Goal: Task Accomplishment & Management: Complete application form

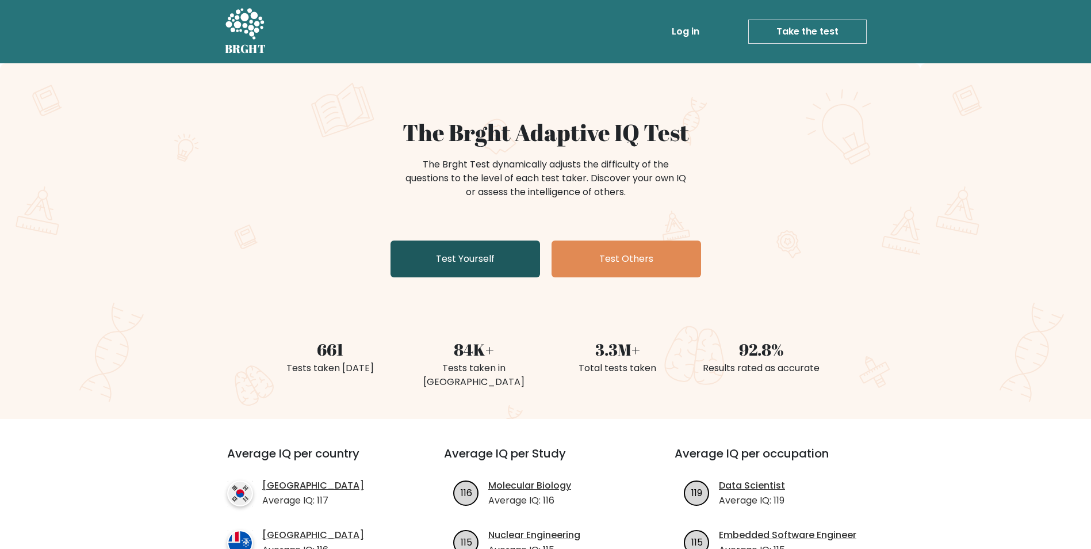
click at [482, 258] on link "Test Yourself" at bounding box center [466, 258] width 150 height 37
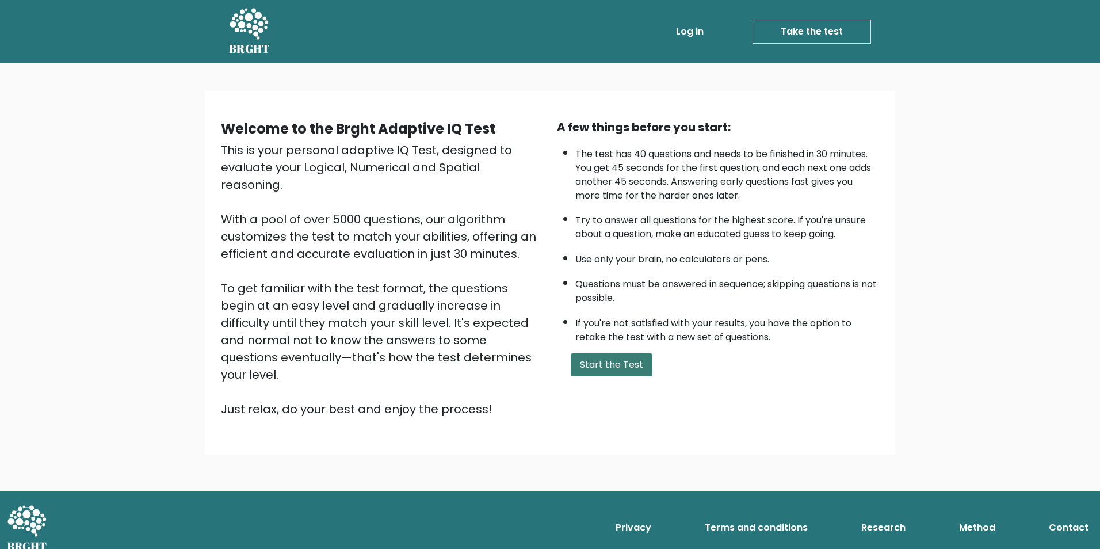
click at [607, 364] on button "Start the Test" at bounding box center [612, 364] width 82 height 23
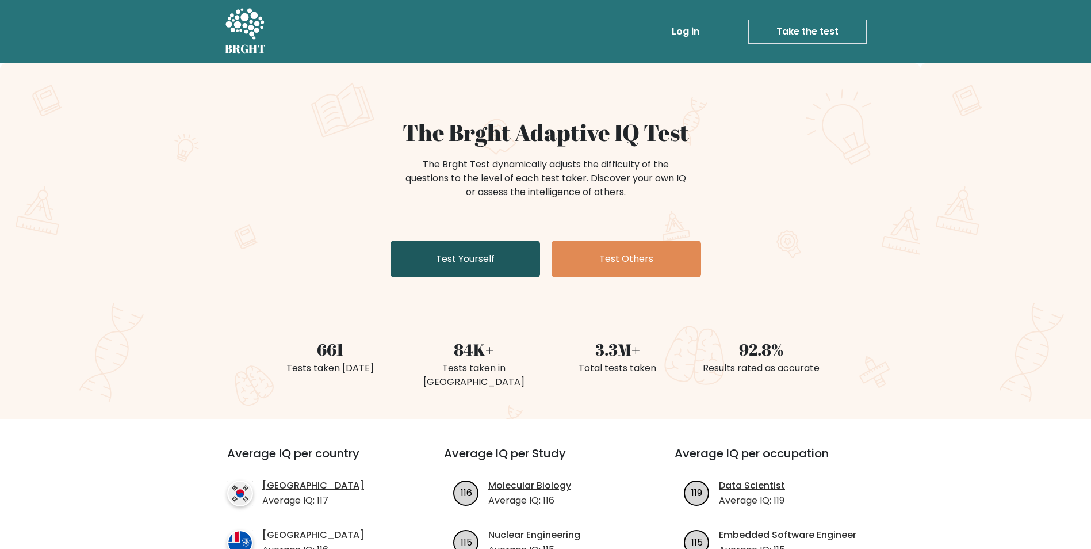
click at [492, 261] on link "Test Yourself" at bounding box center [466, 258] width 150 height 37
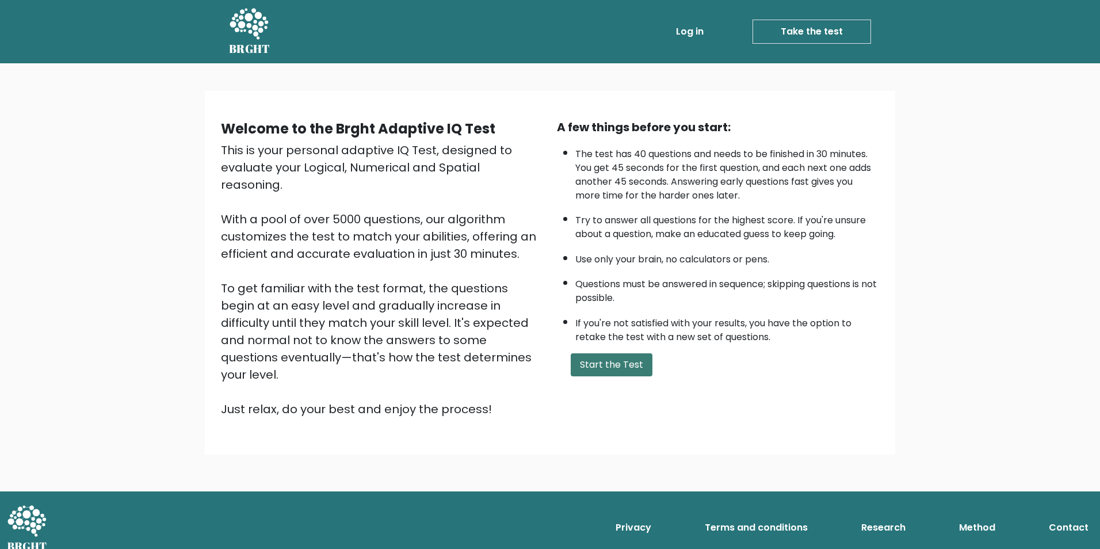
click at [615, 362] on button "Start the Test" at bounding box center [612, 364] width 82 height 23
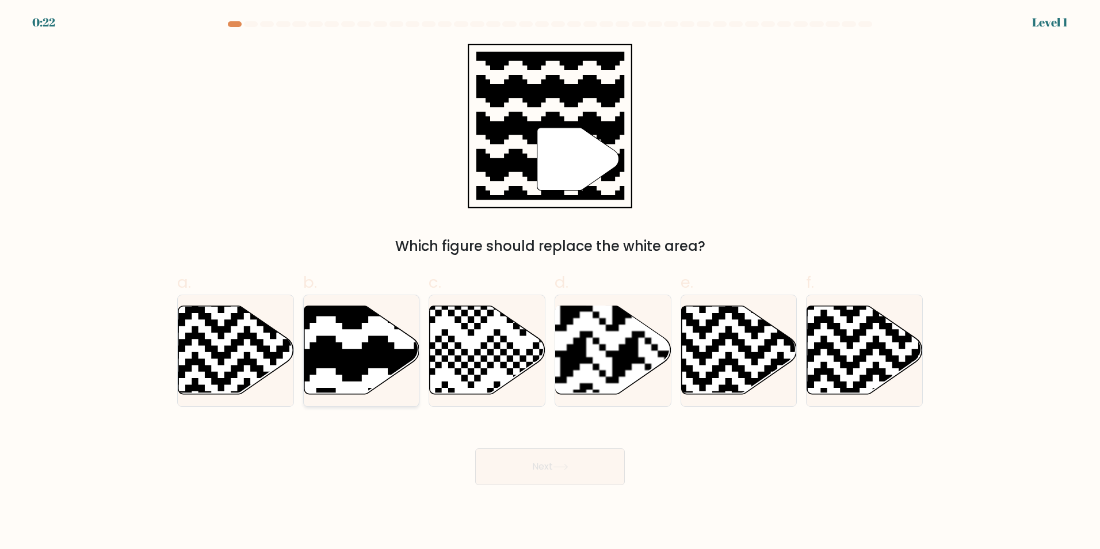
click at [363, 347] on icon at bounding box center [322, 302] width 209 height 209
click at [550, 282] on input "b." at bounding box center [550, 277] width 1 height 7
radio input "true"
drag, startPoint x: 552, startPoint y: 451, endPoint x: 552, endPoint y: 460, distance: 8.1
click at [552, 454] on button "Next" at bounding box center [550, 466] width 150 height 37
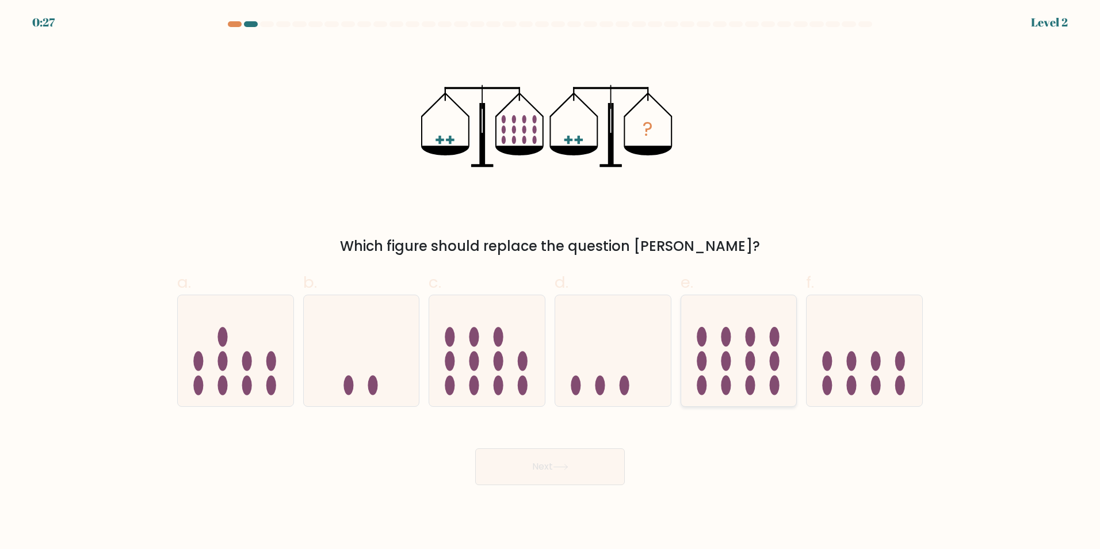
drag, startPoint x: 764, startPoint y: 349, endPoint x: 763, endPoint y: 335, distance: 13.9
click at [763, 335] on icon at bounding box center [739, 350] width 116 height 95
click at [550, 282] on input "e." at bounding box center [550, 277] width 1 height 7
radio input "true"
click at [583, 479] on button "Next" at bounding box center [550, 466] width 150 height 37
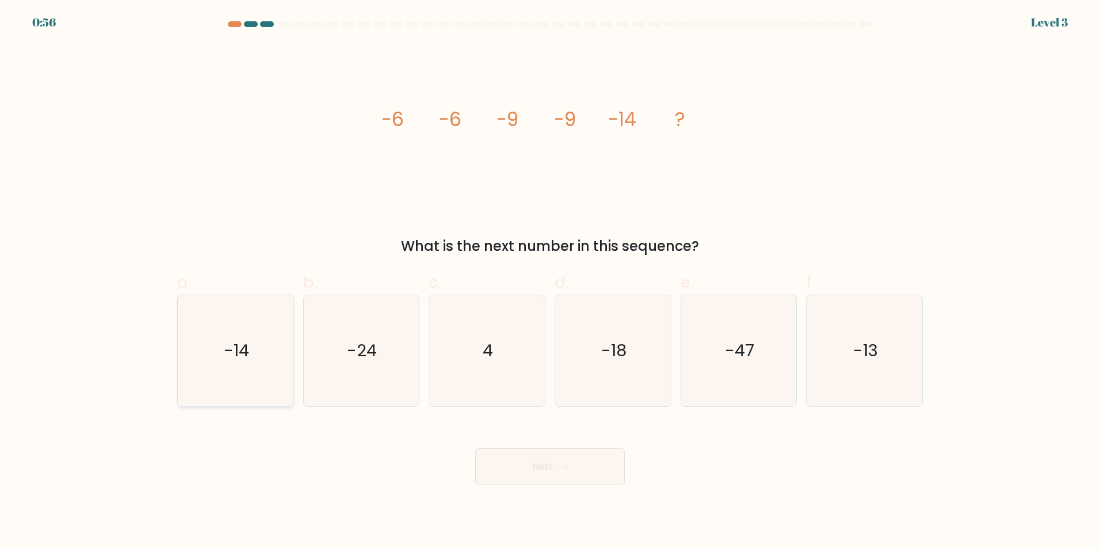
click at [241, 348] on text "-14" at bounding box center [236, 350] width 25 height 23
click at [550, 282] on input "a. -14" at bounding box center [550, 277] width 1 height 7
radio input "true"
click at [586, 460] on button "Next" at bounding box center [550, 466] width 150 height 37
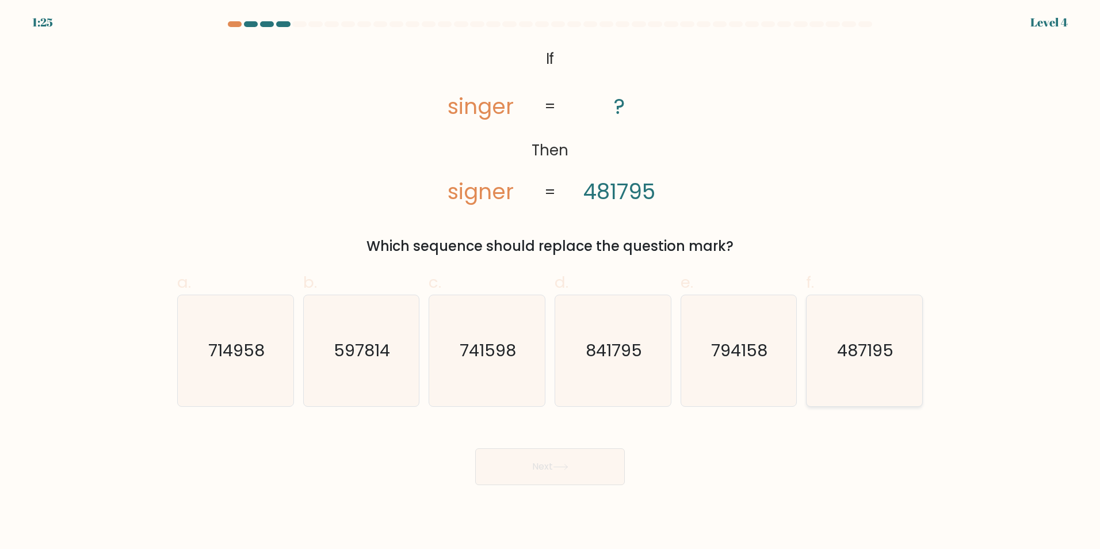
click at [863, 361] on text "487195" at bounding box center [865, 350] width 56 height 23
click at [550, 282] on input "f. 487195" at bounding box center [550, 277] width 1 height 7
radio input "true"
click at [558, 462] on button "Next" at bounding box center [550, 466] width 150 height 37
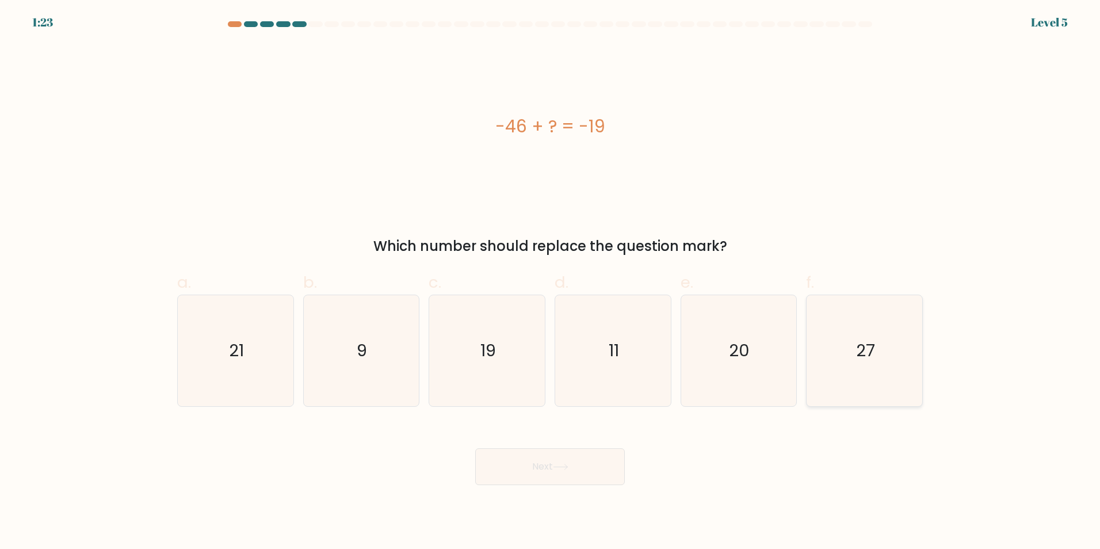
click at [880, 353] on icon "27" at bounding box center [864, 350] width 111 height 111
click at [550, 282] on input "f. 27" at bounding box center [550, 277] width 1 height 7
radio input "true"
click at [548, 458] on button "Next" at bounding box center [550, 466] width 150 height 37
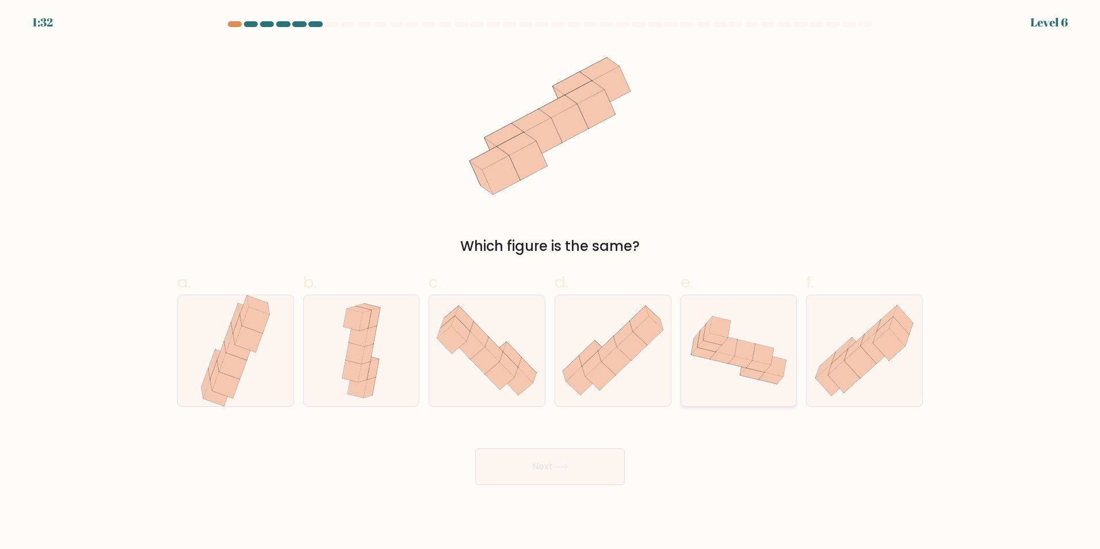
click at [766, 355] on icon at bounding box center [762, 354] width 21 height 21
click at [550, 282] on input "e." at bounding box center [550, 277] width 1 height 7
radio input "true"
click at [558, 464] on icon at bounding box center [561, 467] width 16 height 6
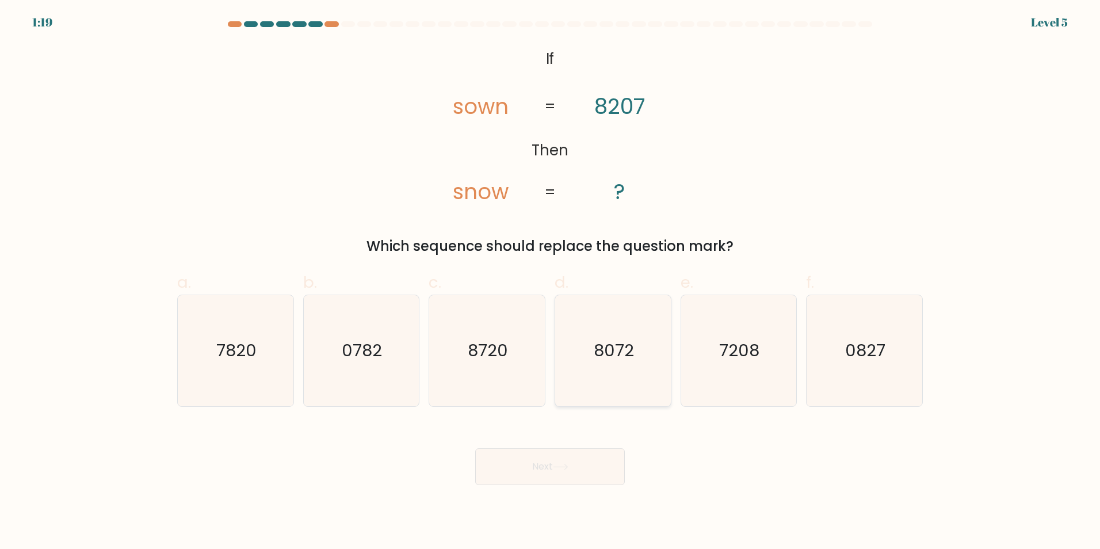
click at [618, 351] on text "8072" at bounding box center [614, 350] width 40 height 23
click at [550, 282] on input "d. 8072" at bounding box center [550, 277] width 1 height 7
radio input "true"
click at [518, 444] on div "Next" at bounding box center [549, 452] width 759 height 64
click at [568, 469] on icon at bounding box center [561, 467] width 16 height 6
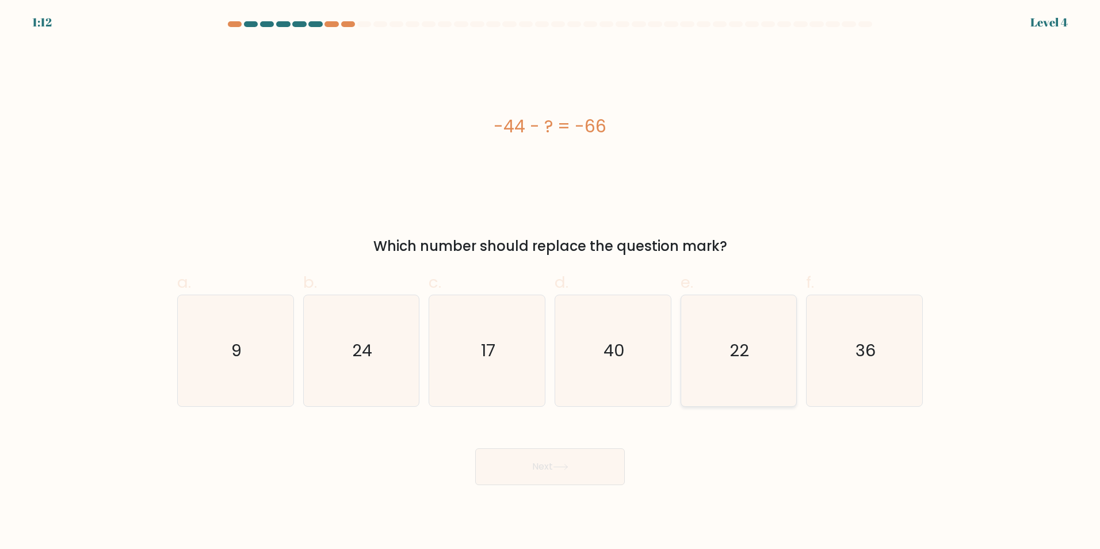
click at [757, 374] on icon "22" at bounding box center [738, 350] width 111 height 111
click at [550, 282] on input "e. 22" at bounding box center [550, 277] width 1 height 7
radio input "true"
click at [554, 462] on button "Next" at bounding box center [550, 466] width 150 height 37
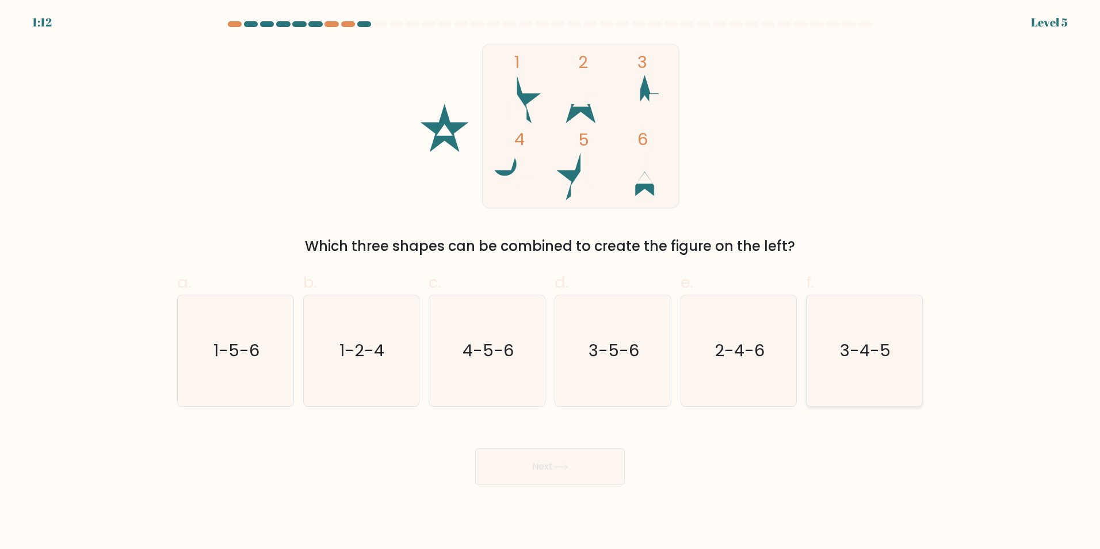
click at [886, 339] on text "3-4-5" at bounding box center [865, 350] width 51 height 23
click at [550, 282] on input "f. 3-4-5" at bounding box center [550, 277] width 1 height 7
radio input "true"
click at [525, 458] on button "Next" at bounding box center [550, 466] width 150 height 37
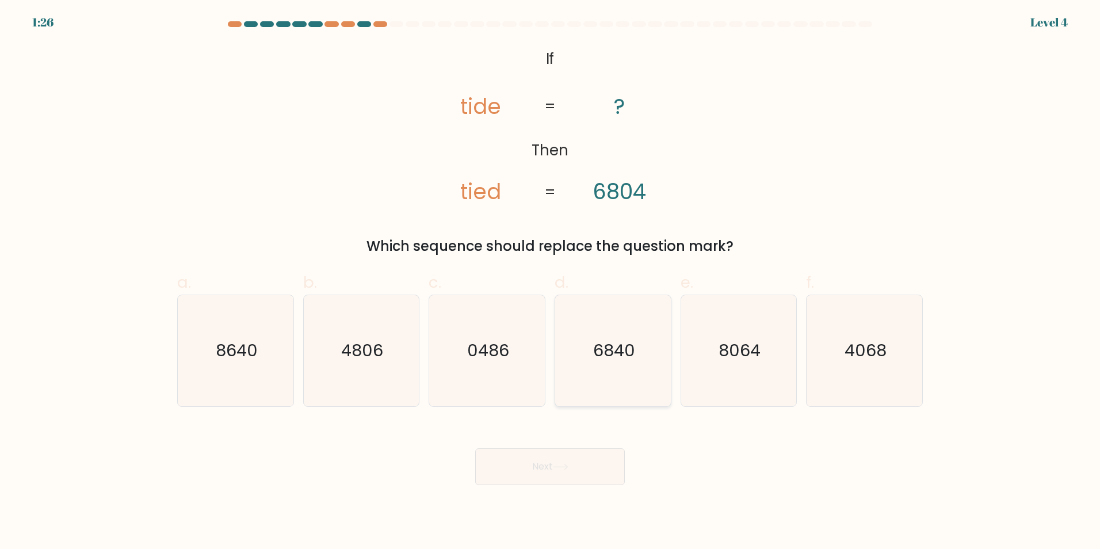
click at [614, 359] on text "6840" at bounding box center [614, 350] width 42 height 23
click at [550, 282] on input "d. 6840" at bounding box center [550, 277] width 1 height 7
radio input "true"
click at [527, 469] on button "Next" at bounding box center [550, 466] width 150 height 37
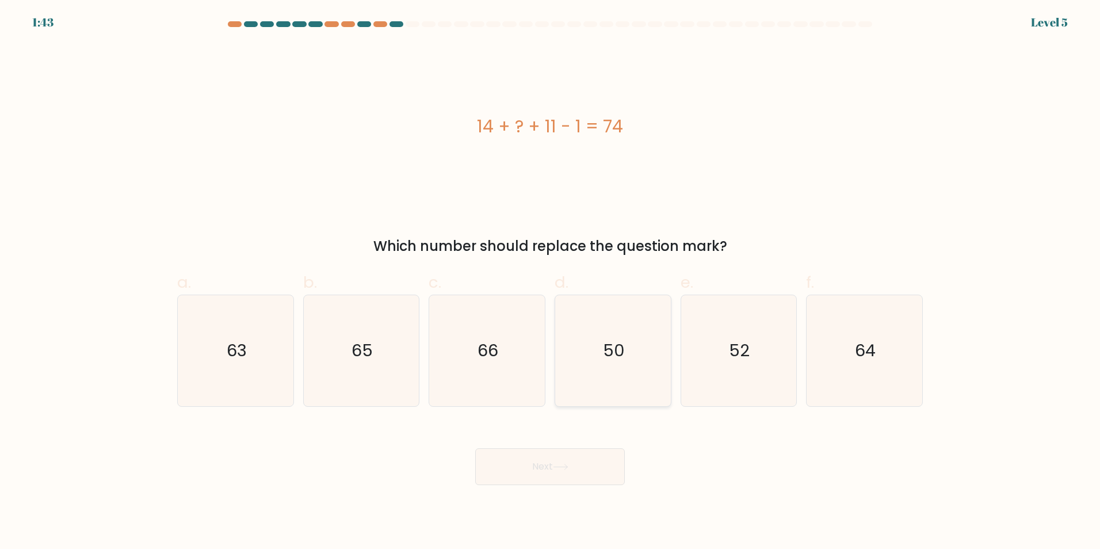
click at [634, 339] on icon "50" at bounding box center [612, 350] width 111 height 111
click at [550, 282] on input "d. 50" at bounding box center [550, 277] width 1 height 7
radio input "true"
click at [585, 456] on button "Next" at bounding box center [550, 466] width 150 height 37
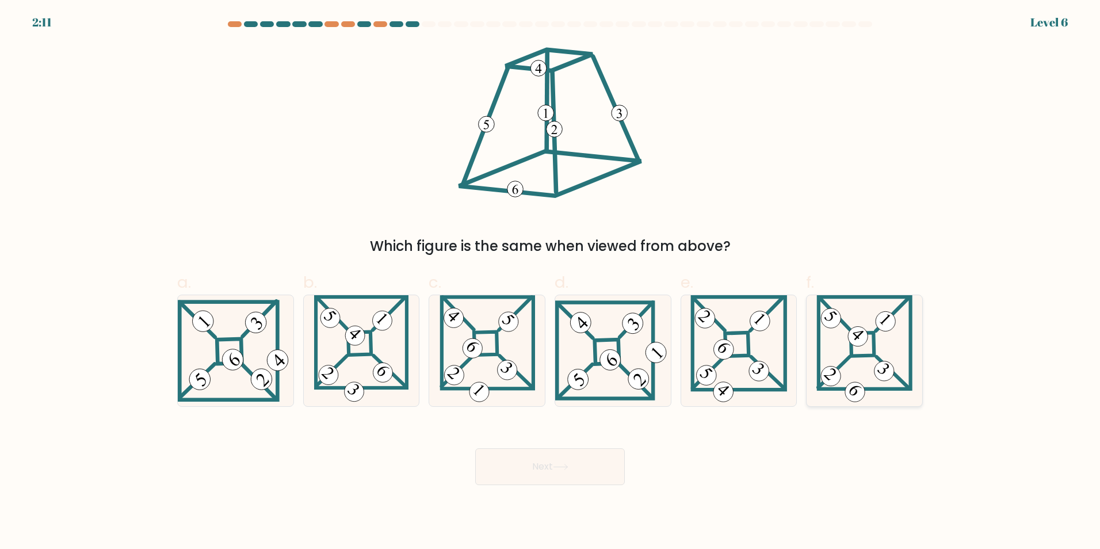
click at [849, 316] on icon at bounding box center [864, 350] width 96 height 111
click at [550, 282] on input "f." at bounding box center [550, 277] width 1 height 7
radio input "true"
click at [554, 456] on button "Next" at bounding box center [550, 466] width 150 height 37
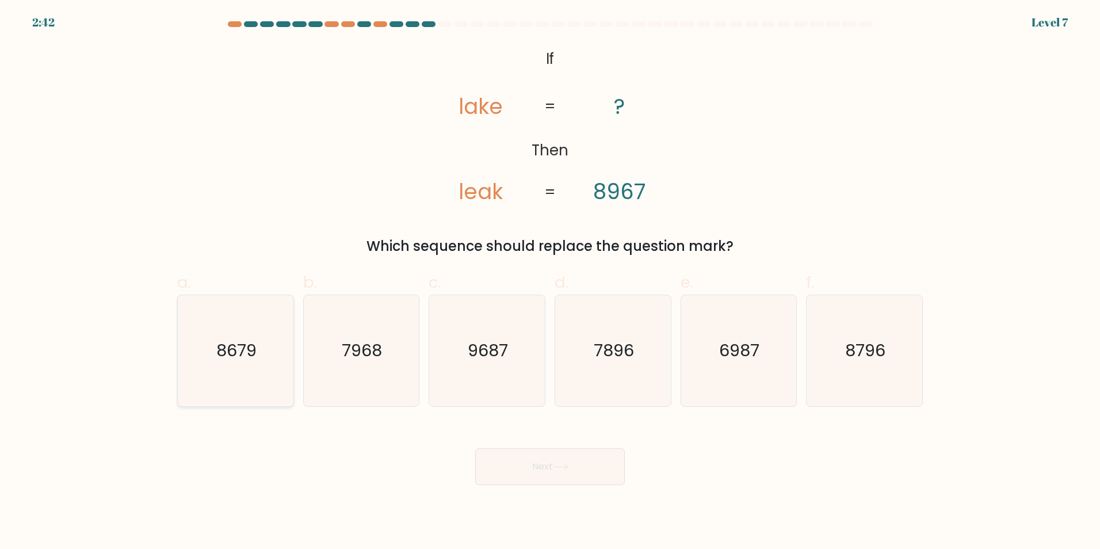
click at [220, 351] on text "8679" at bounding box center [236, 350] width 40 height 23
click at [550, 282] on input "a. 8679" at bounding box center [550, 277] width 1 height 7
radio input "true"
click at [555, 466] on button "Next" at bounding box center [550, 466] width 150 height 37
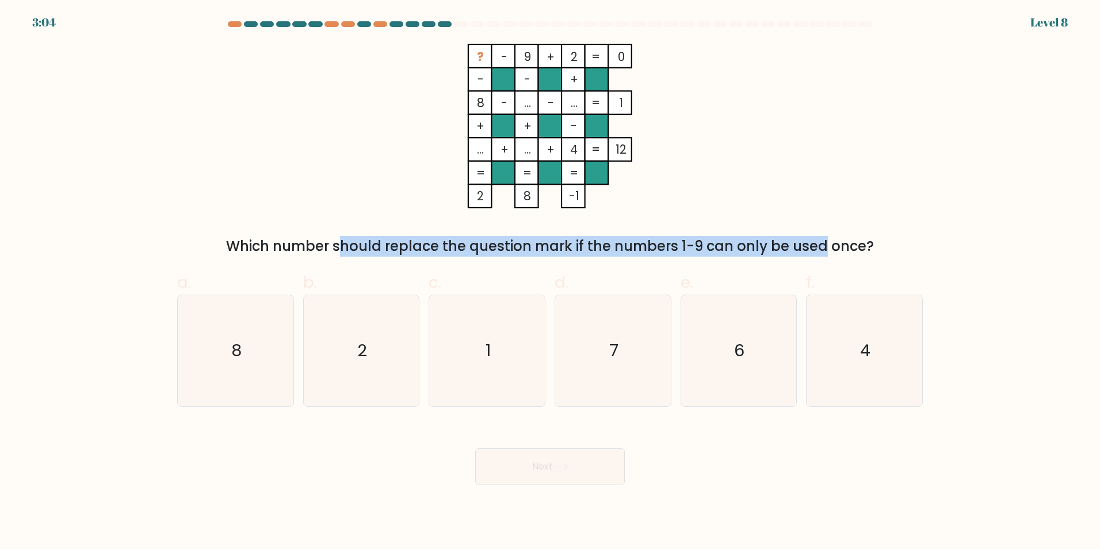
drag, startPoint x: 227, startPoint y: 244, endPoint x: 714, endPoint y: 238, distance: 487.2
click at [714, 238] on div "Which number should replace the question mark if the numbers 1-9 can only be us…" at bounding box center [550, 246] width 732 height 21
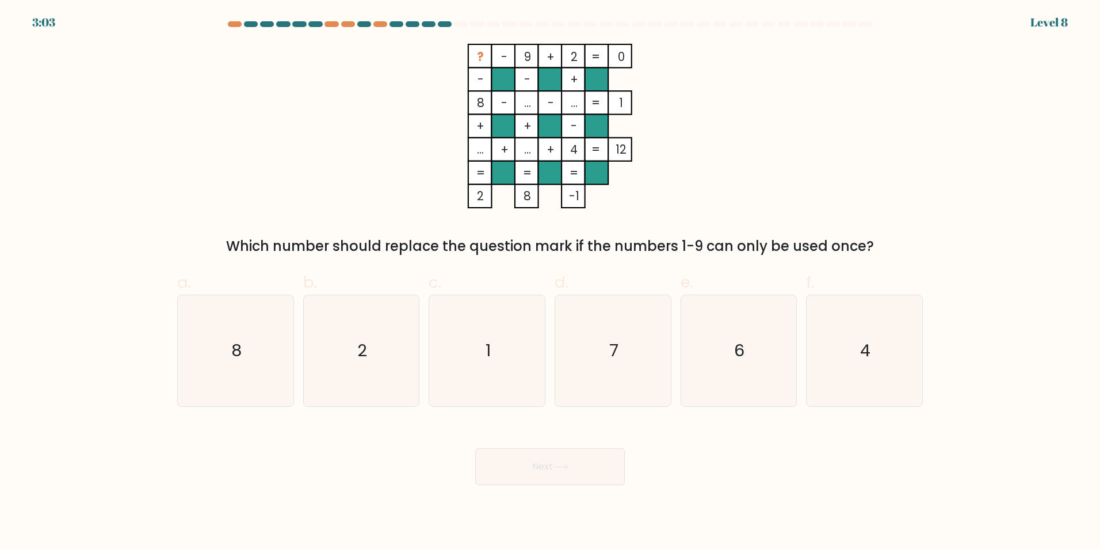
drag, startPoint x: 714, startPoint y: 238, endPoint x: 686, endPoint y: 88, distance: 152.7
click at [686, 88] on icon "? - 9 + 2 0 - - + 8 - ... - ... 1 + + - ... + ... + 4 = 12 = = = = 2 8 -1 =" at bounding box center [549, 126] width 345 height 164
click at [219, 167] on div "? - 9 + 2 0 - - + 8 - ... - ... 1 + + - ... + ... + 4 = 12 = = = = 2 8 -1 = Whi…" at bounding box center [549, 150] width 759 height 213
click at [648, 351] on icon "7" at bounding box center [612, 350] width 111 height 111
click at [550, 282] on input "d. 7" at bounding box center [550, 277] width 1 height 7
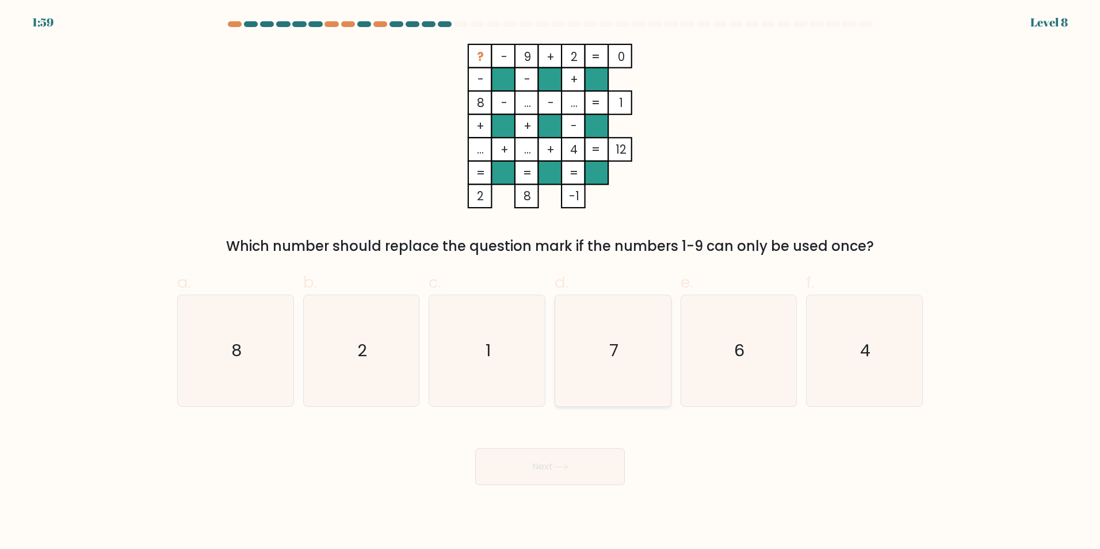
radio input "true"
click at [551, 496] on body "1:59 Level 8" at bounding box center [550, 274] width 1100 height 549
click at [576, 463] on button "Next" at bounding box center [550, 466] width 150 height 37
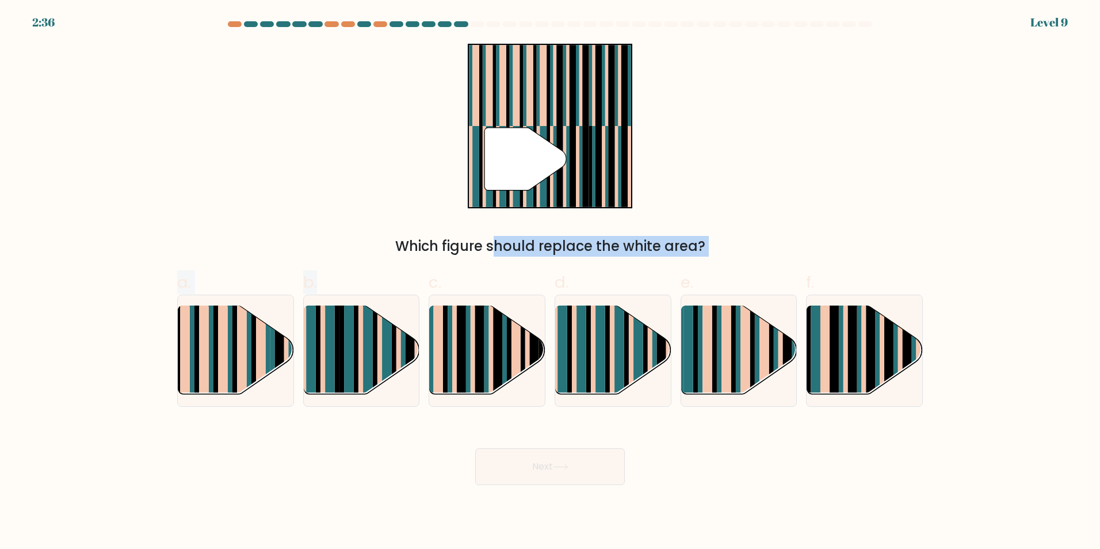
drag, startPoint x: 404, startPoint y: 330, endPoint x: 492, endPoint y: 143, distance: 206.8
click at [492, 143] on form at bounding box center [550, 253] width 1100 height 464
click at [325, 341] on rect at bounding box center [322, 360] width 5 height 114
click at [550, 282] on input "b." at bounding box center [550, 277] width 1 height 7
radio input "true"
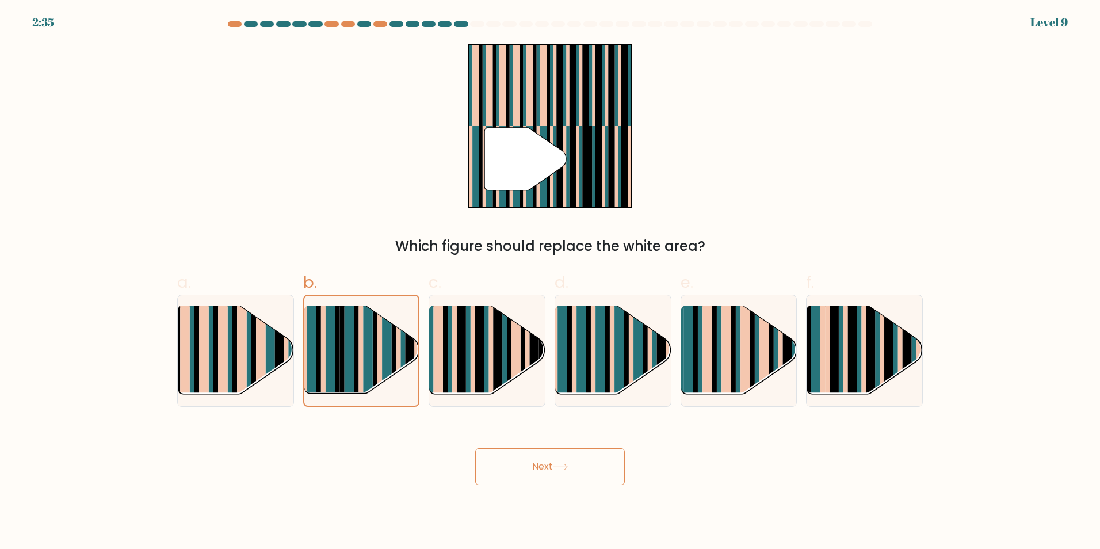
click at [542, 461] on button "Next" at bounding box center [550, 466] width 150 height 37
